Goal: Find specific page/section

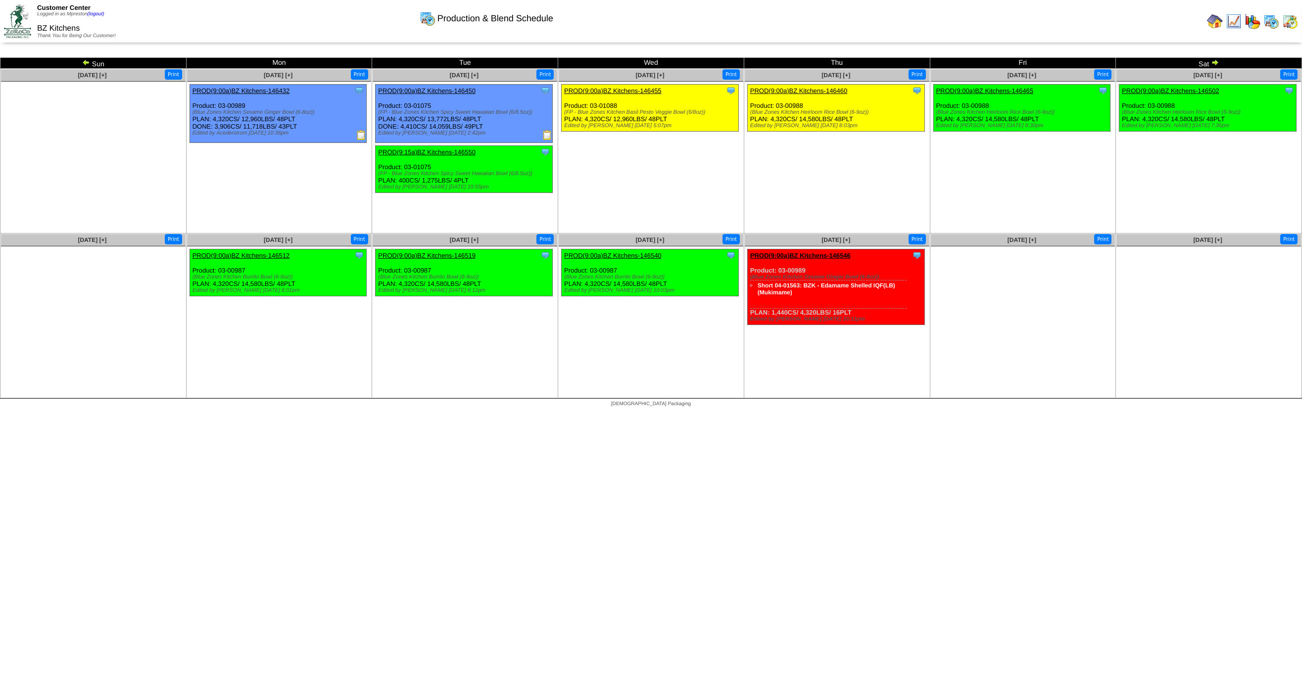
click at [1287, 20] on img at bounding box center [1290, 21] width 16 height 16
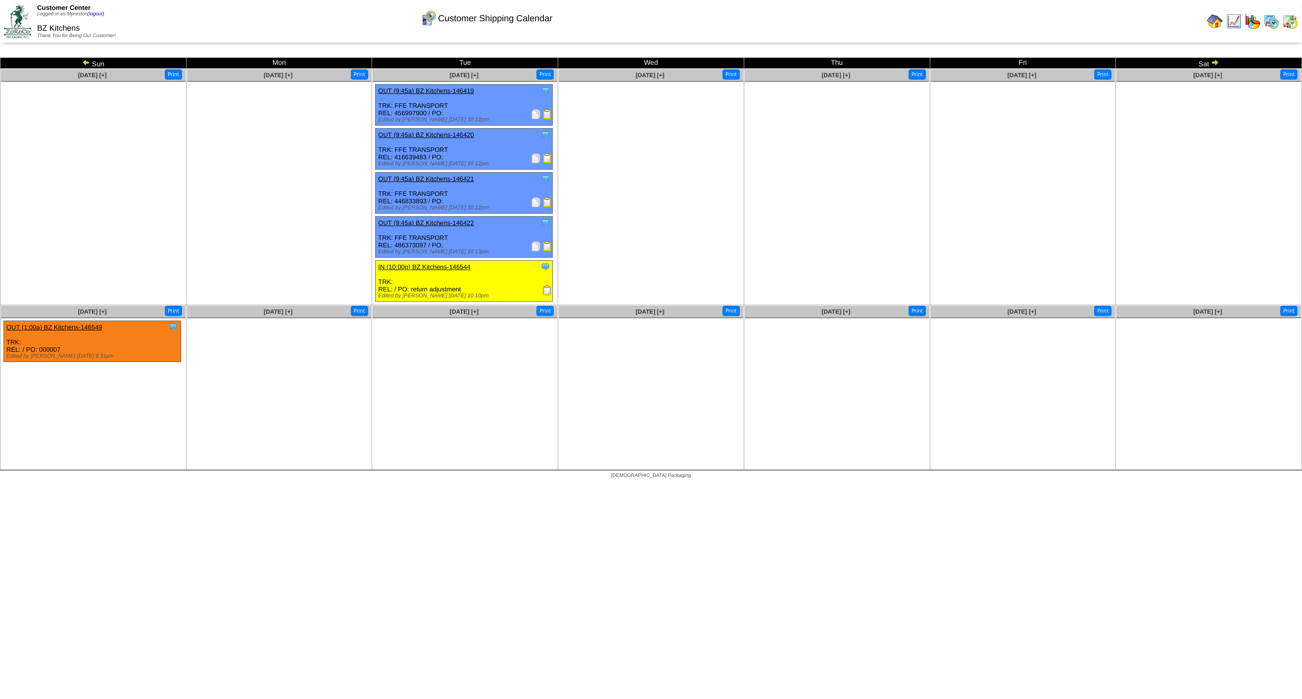
click at [1215, 61] on img at bounding box center [1214, 62] width 8 height 8
